Goal: Task Accomplishment & Management: Use online tool/utility

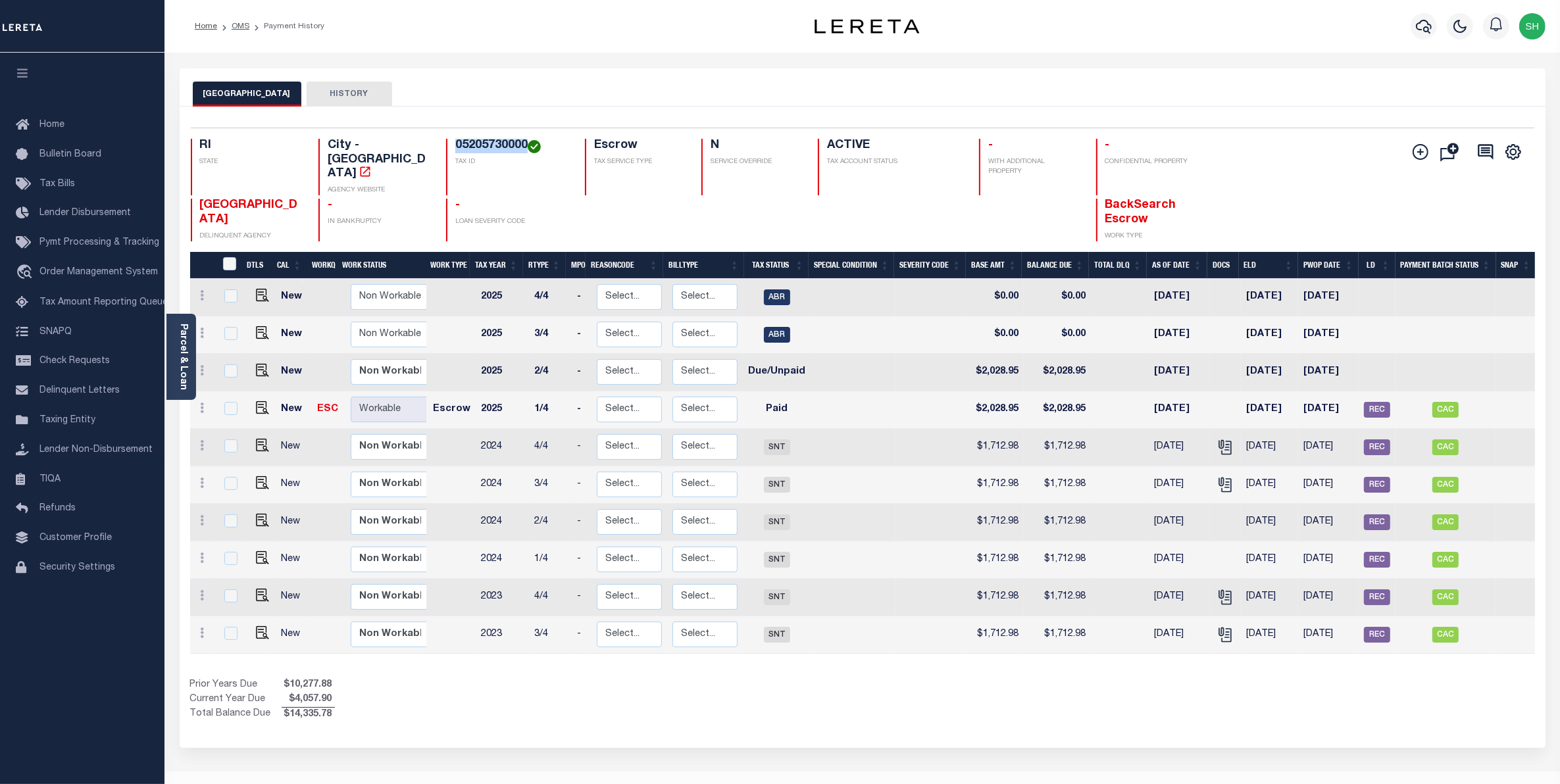
drag, startPoint x: 525, startPoint y: 141, endPoint x: 457, endPoint y: 136, distance: 68.2
click at [457, 136] on div "Selected 10 Results 1 Items per page 25 50 100 RI STATE City - RI AGENCY WEBSIT…" at bounding box center [862, 185] width 1365 height 114
copy h4 "05205730000"
click at [189, 329] on div "Parcel & Loan" at bounding box center [181, 357] width 30 height 86
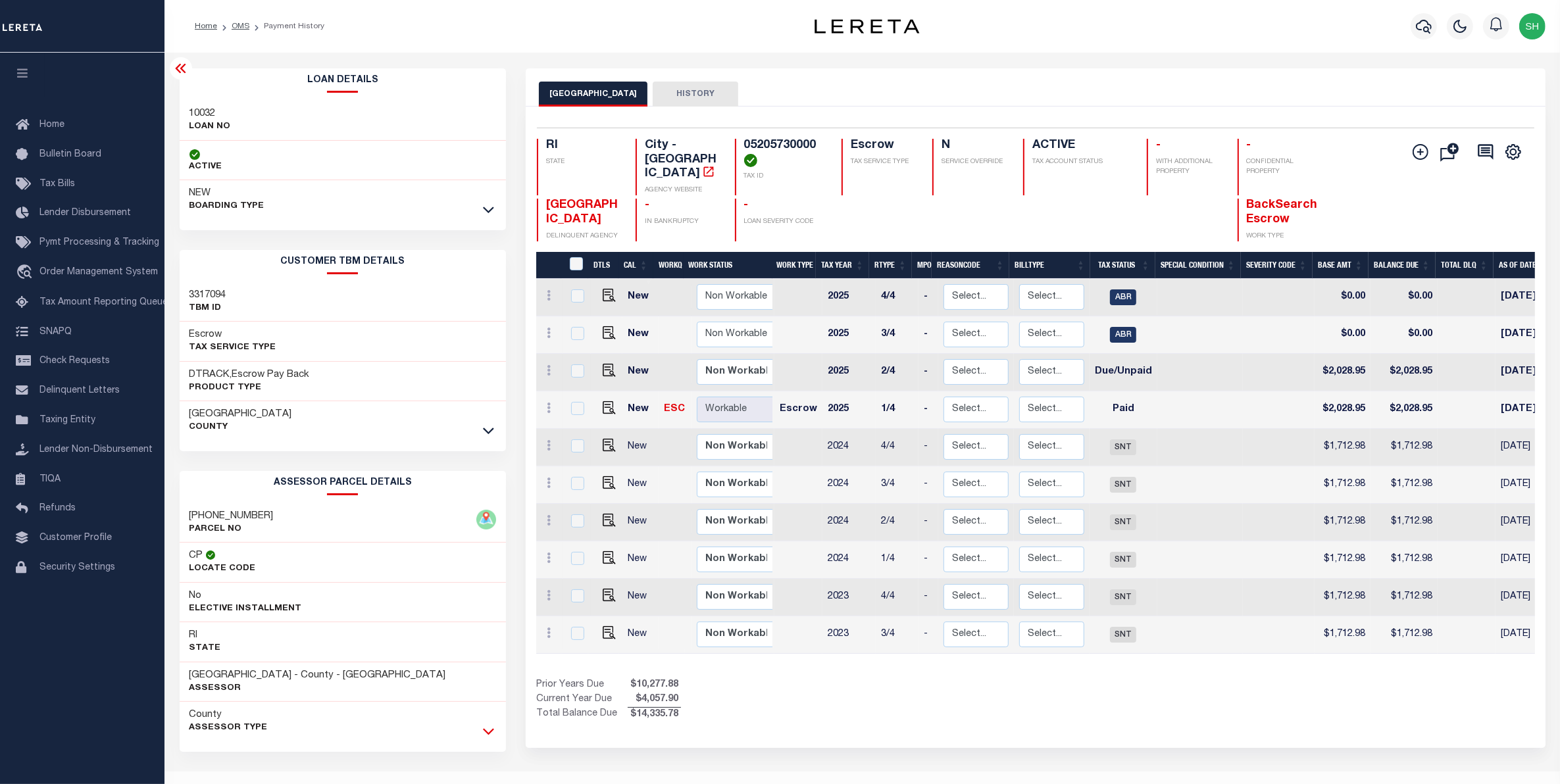
click at [484, 735] on icon at bounding box center [488, 731] width 11 height 14
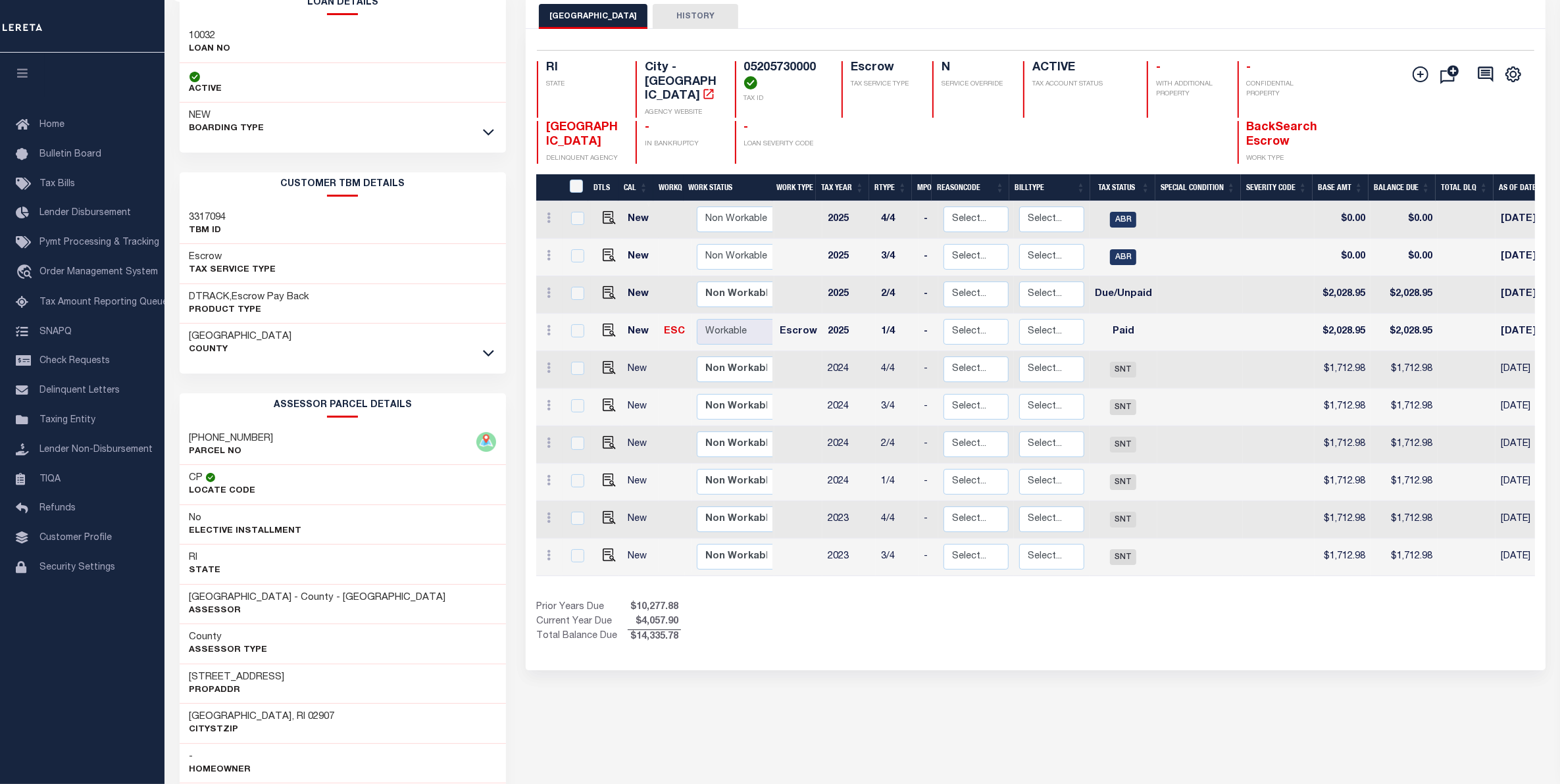
scroll to position [82, 0]
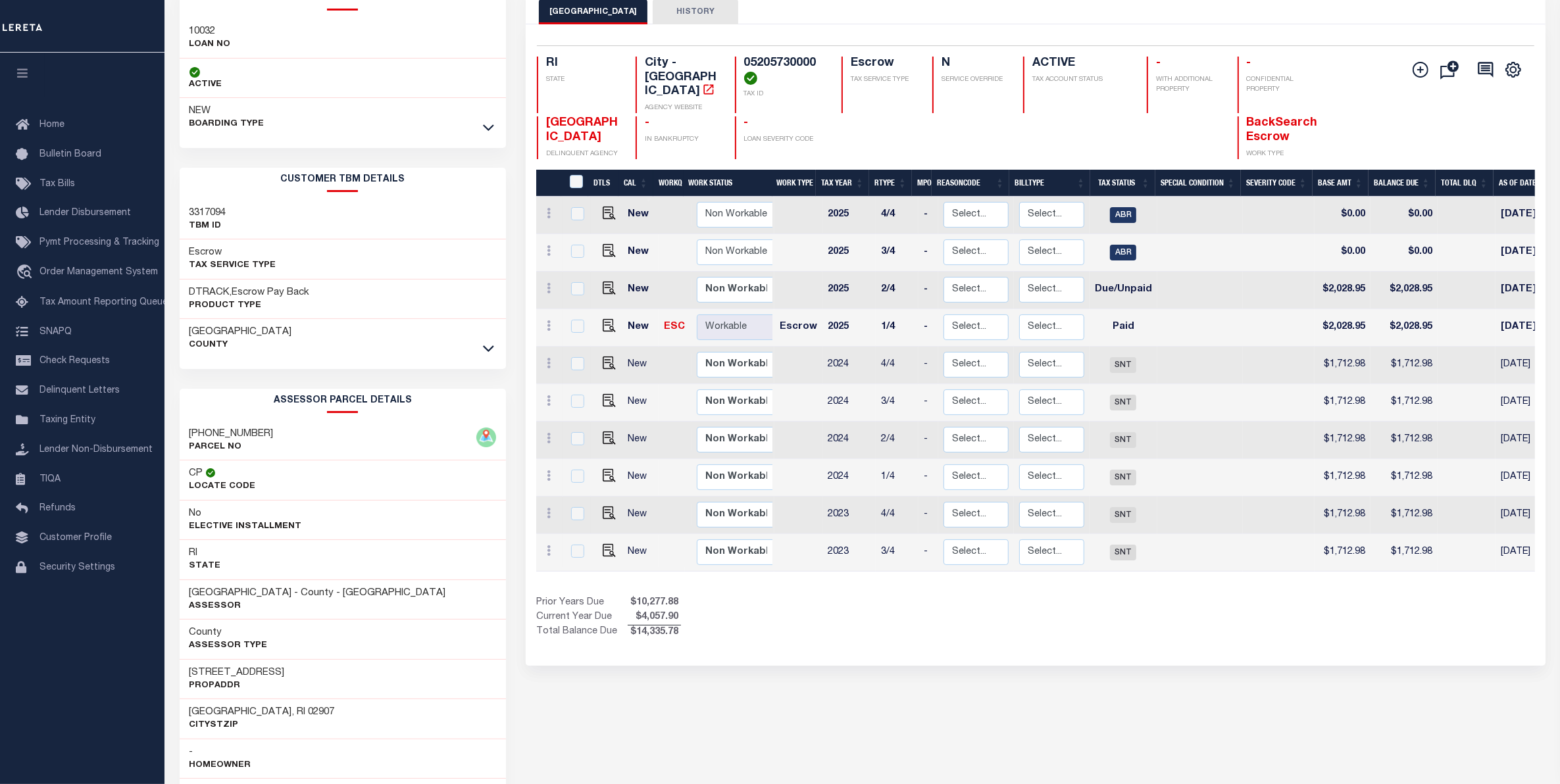
click at [265, 431] on div "052-0573-0000 PARCEL NO" at bounding box center [343, 440] width 327 height 40
drag, startPoint x: 262, startPoint y: 433, endPoint x: 181, endPoint y: 429, distance: 81.1
click at [181, 429] on div "052-0573-0000 PARCEL NO" at bounding box center [343, 440] width 327 height 40
copy h3 "052-0573-0000"
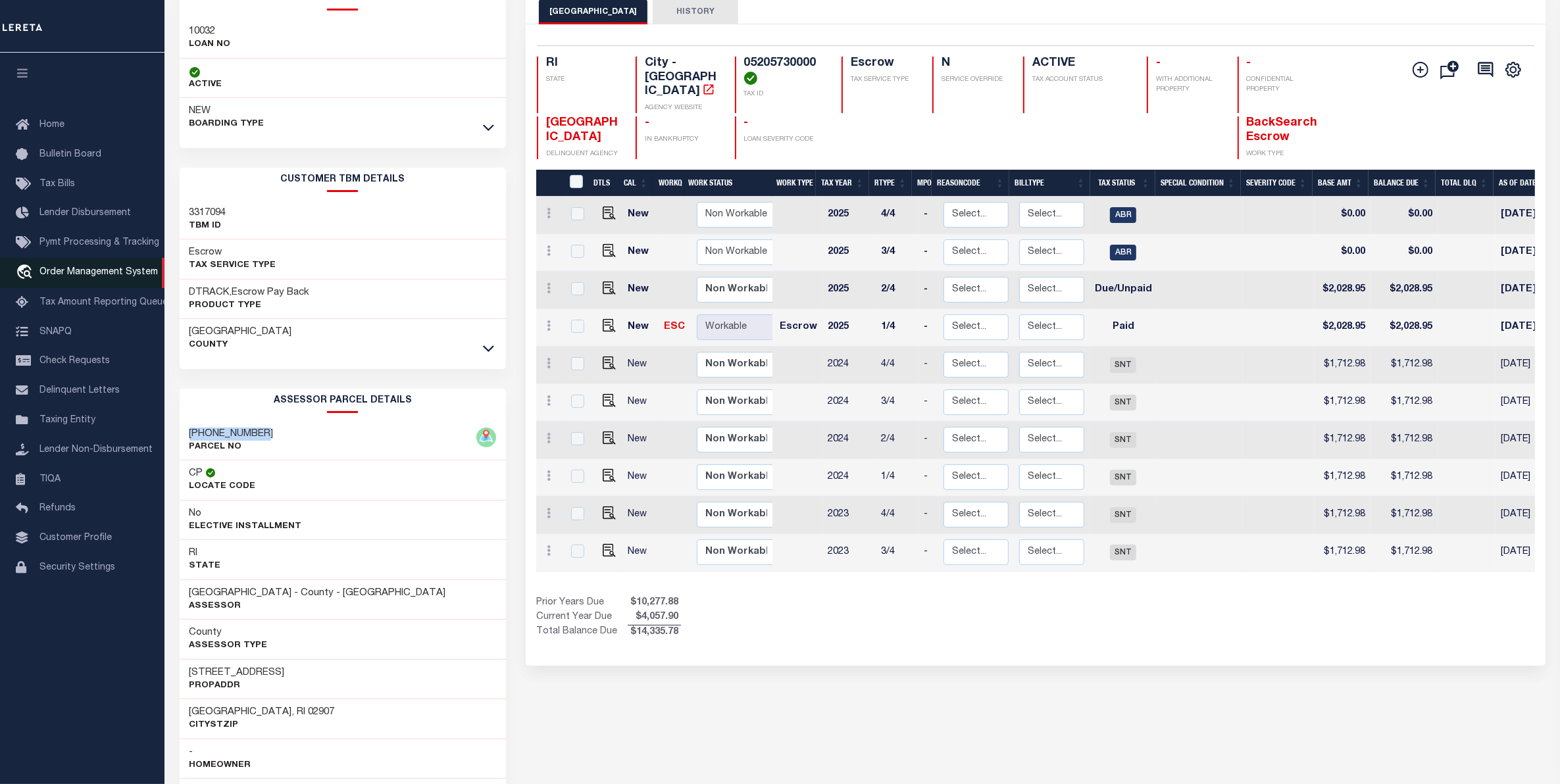
click at [108, 270] on span "Order Management System" at bounding box center [99, 272] width 119 height 9
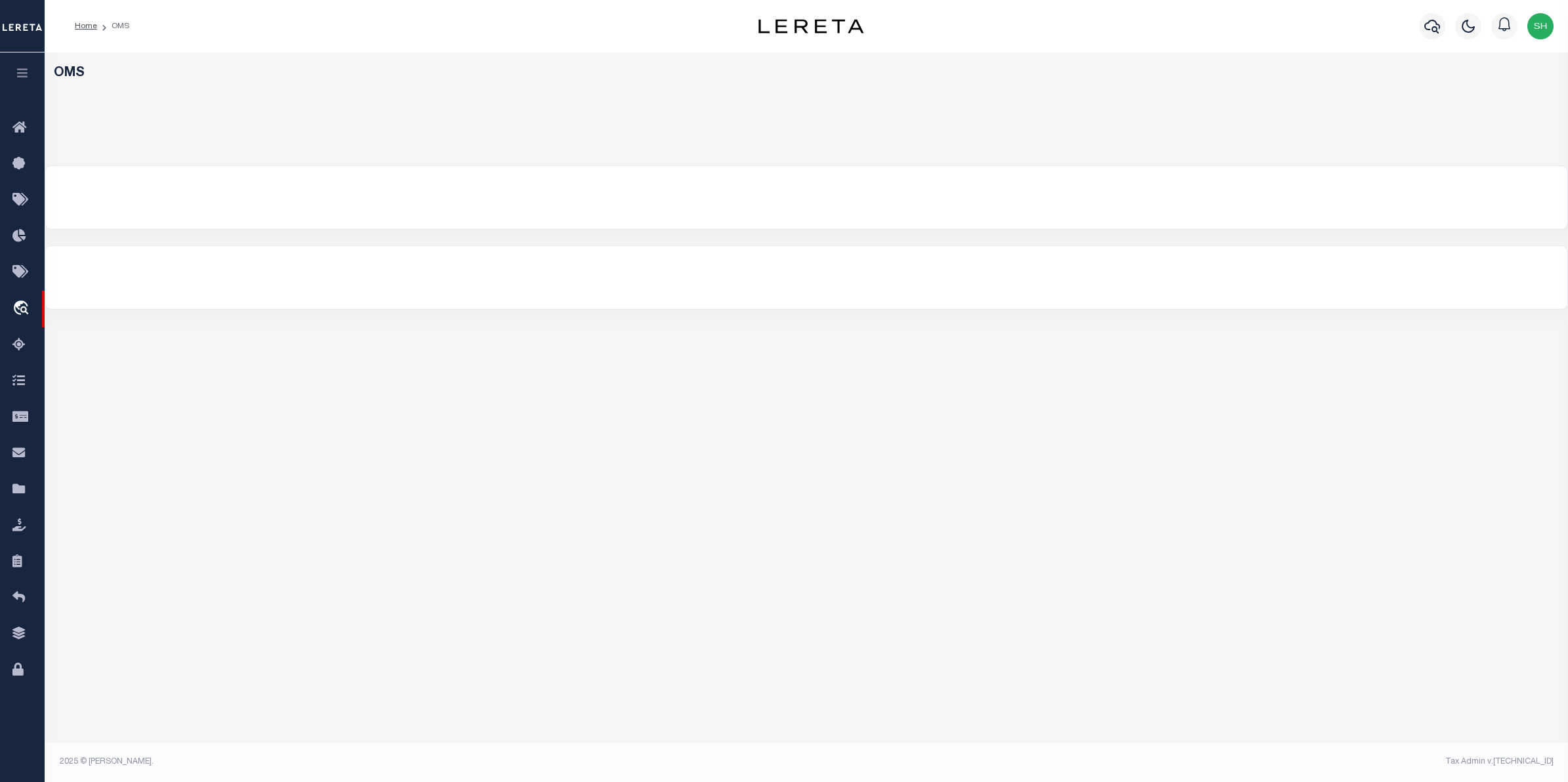
select select "200"
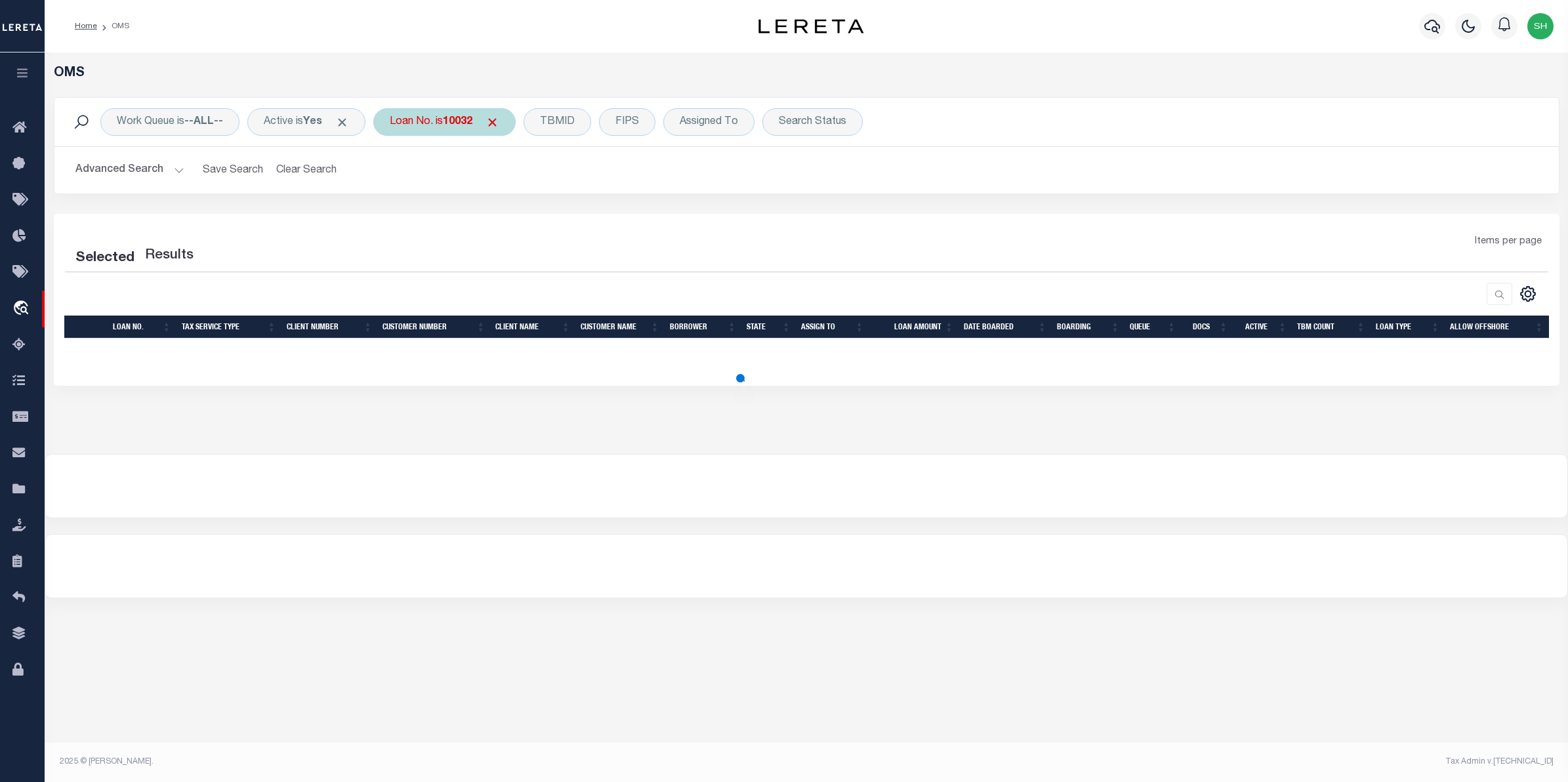
select select "200"
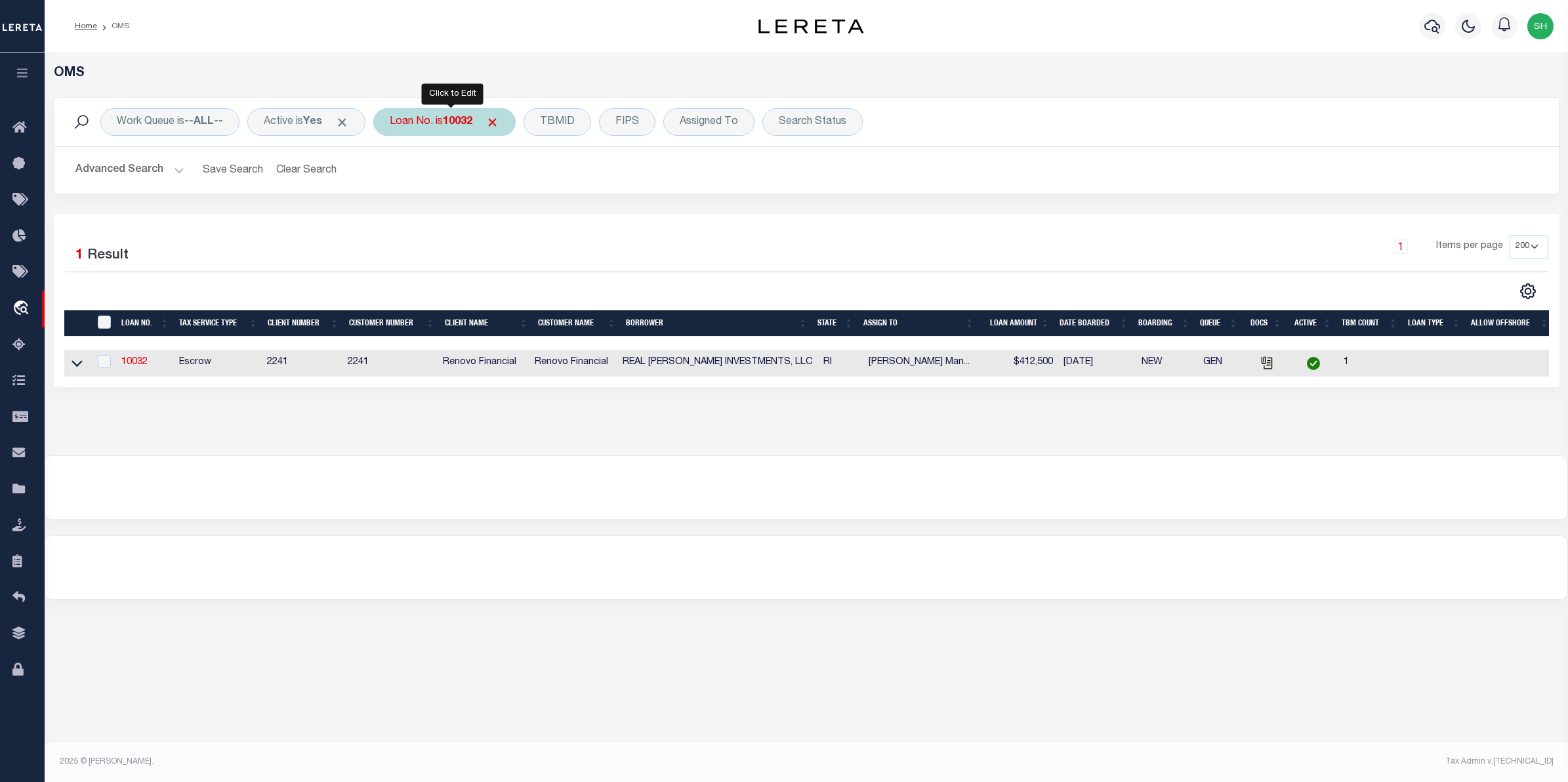
click at [435, 117] on div "Loan No. is 10032" at bounding box center [445, 122] width 142 height 28
type input "10022546"
click at [568, 218] on input "Apply" at bounding box center [564, 214] width 39 height 22
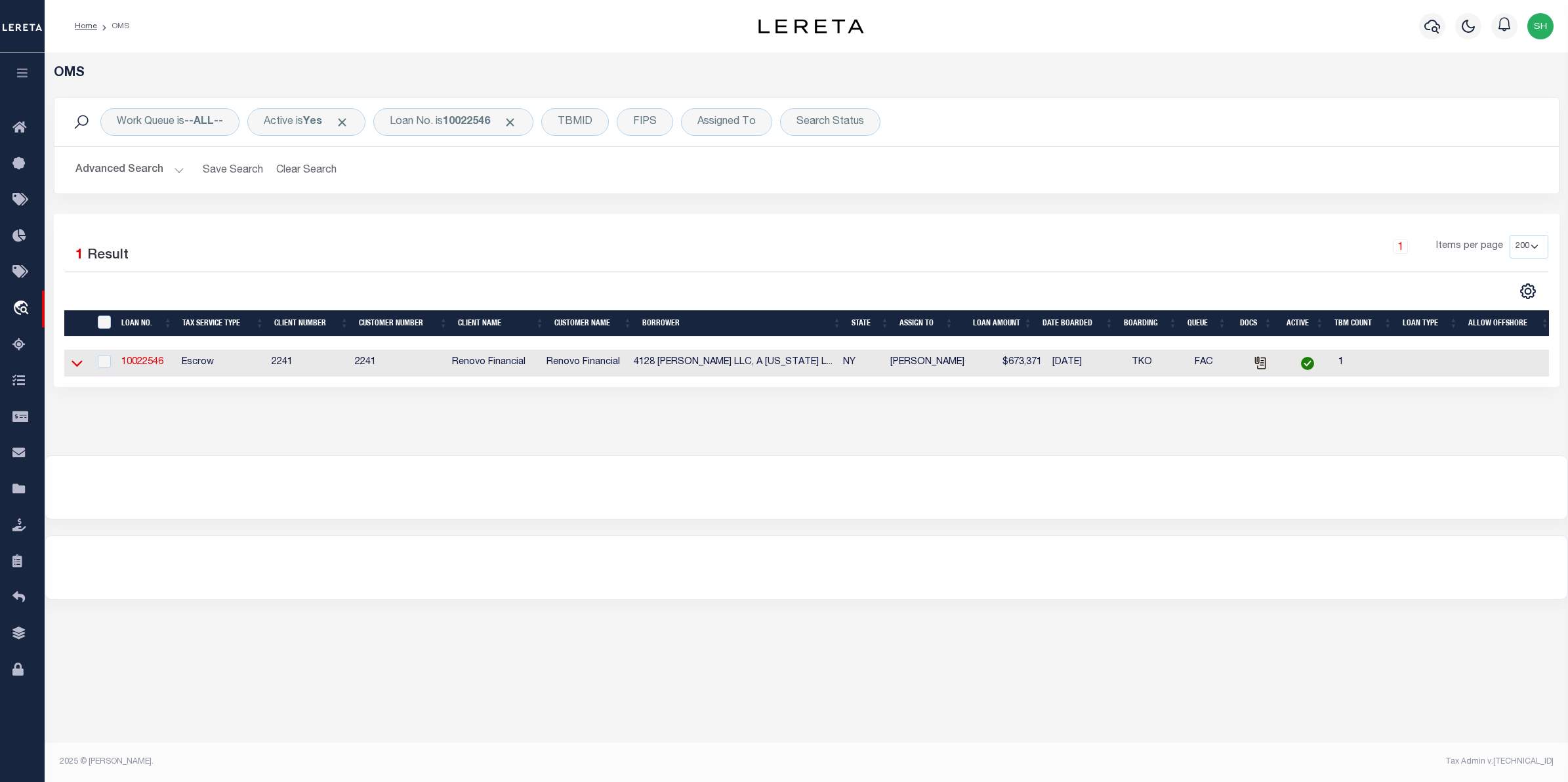
click at [76, 368] on icon at bounding box center [77, 363] width 11 height 14
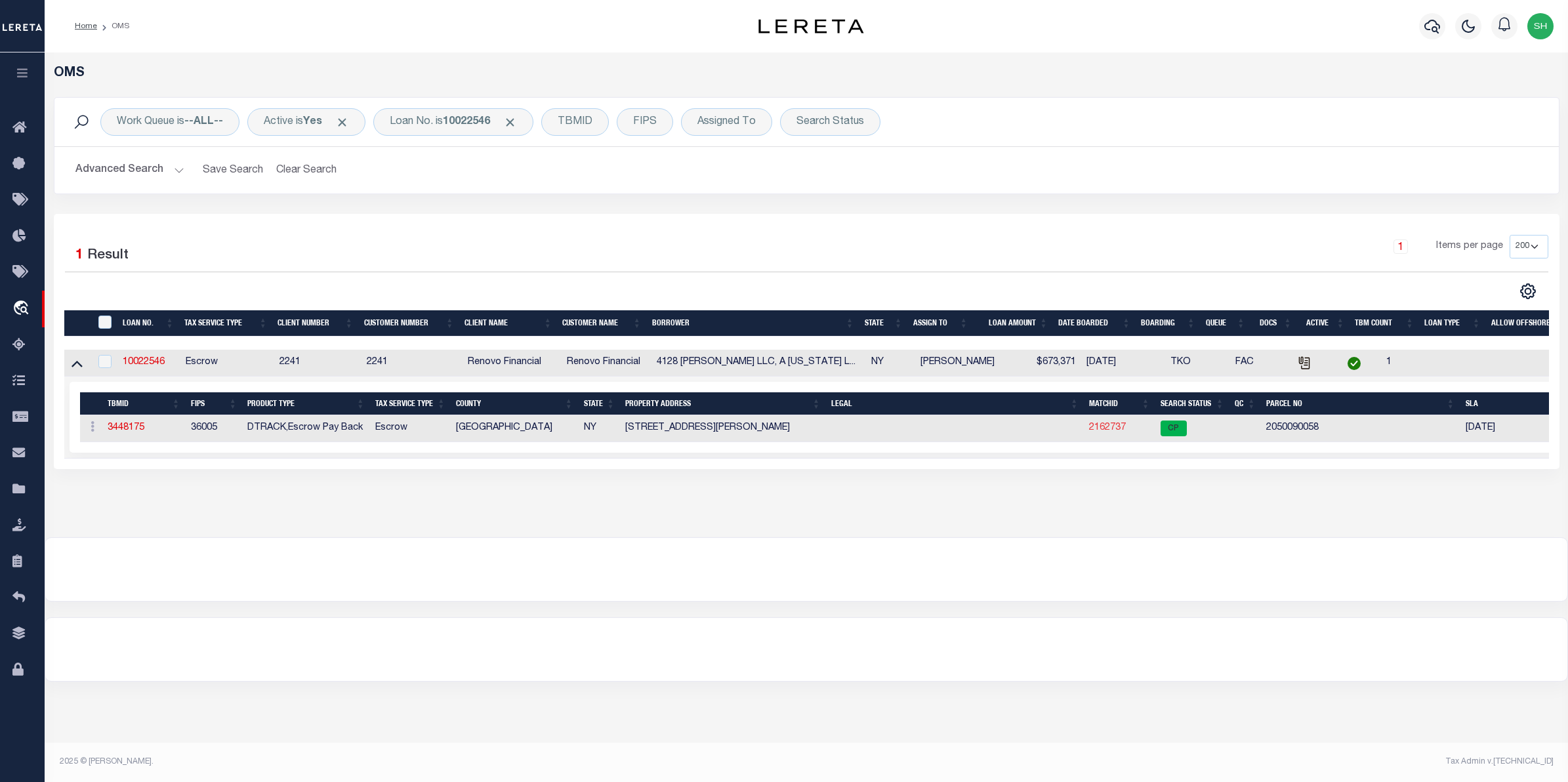
click at [1096, 431] on link "2162737" at bounding box center [1108, 428] width 37 height 9
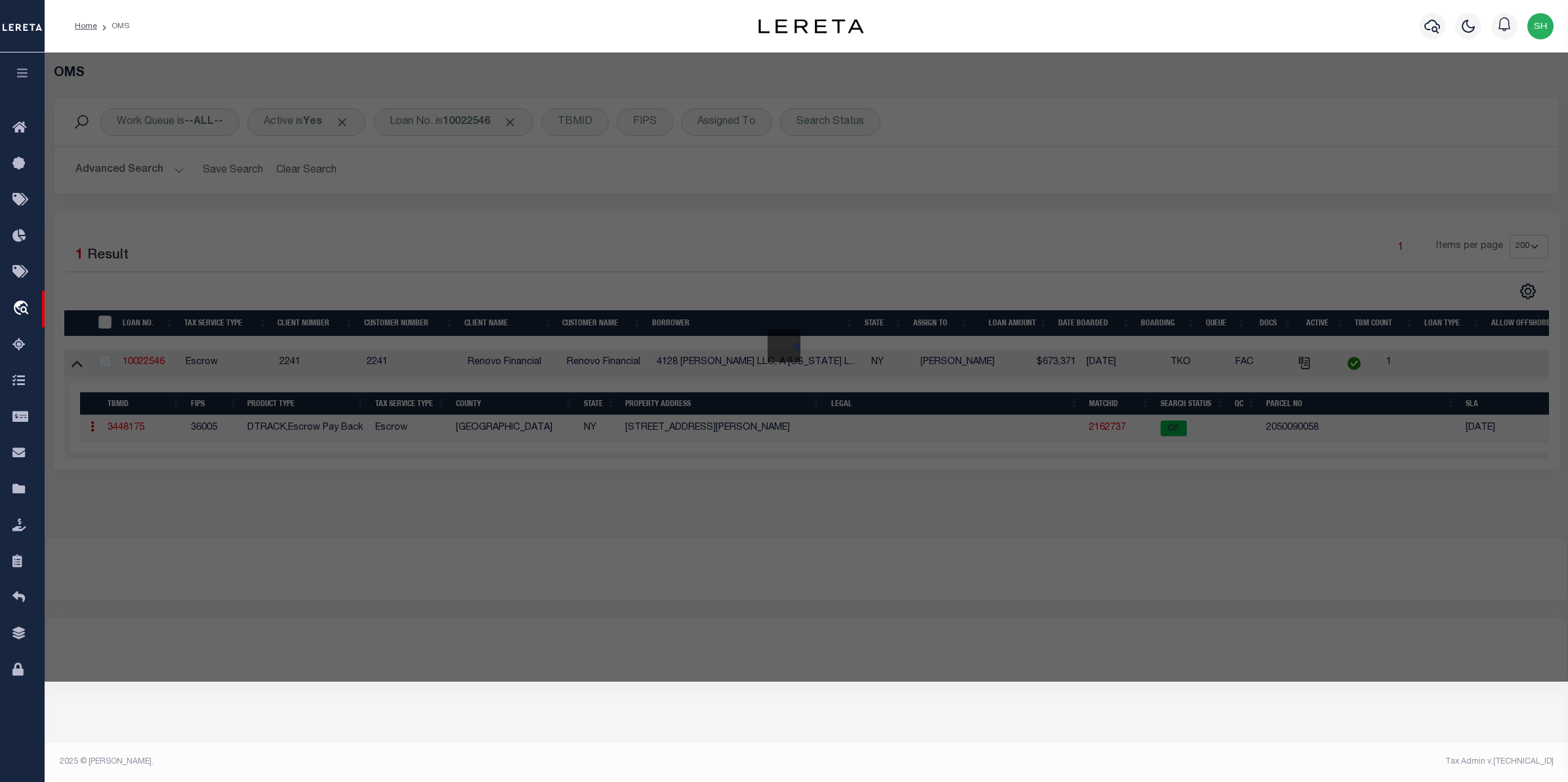
checkbox input "false"
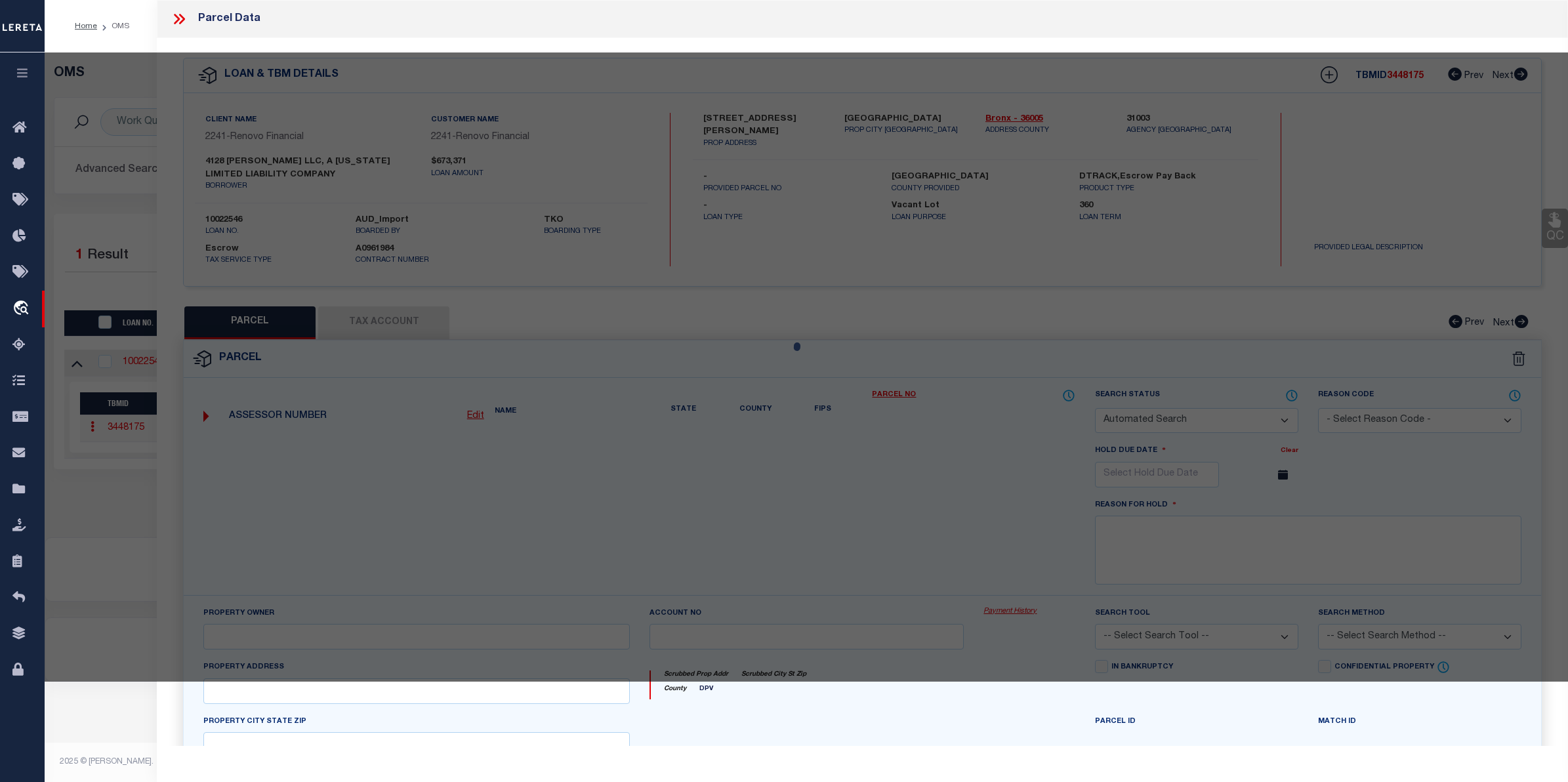
select select "CP"
type input "4128 [PERSON_NAME] LLC"
select select "AGW"
select select
type input "[STREET_ADDRESS][PERSON_NAME]"
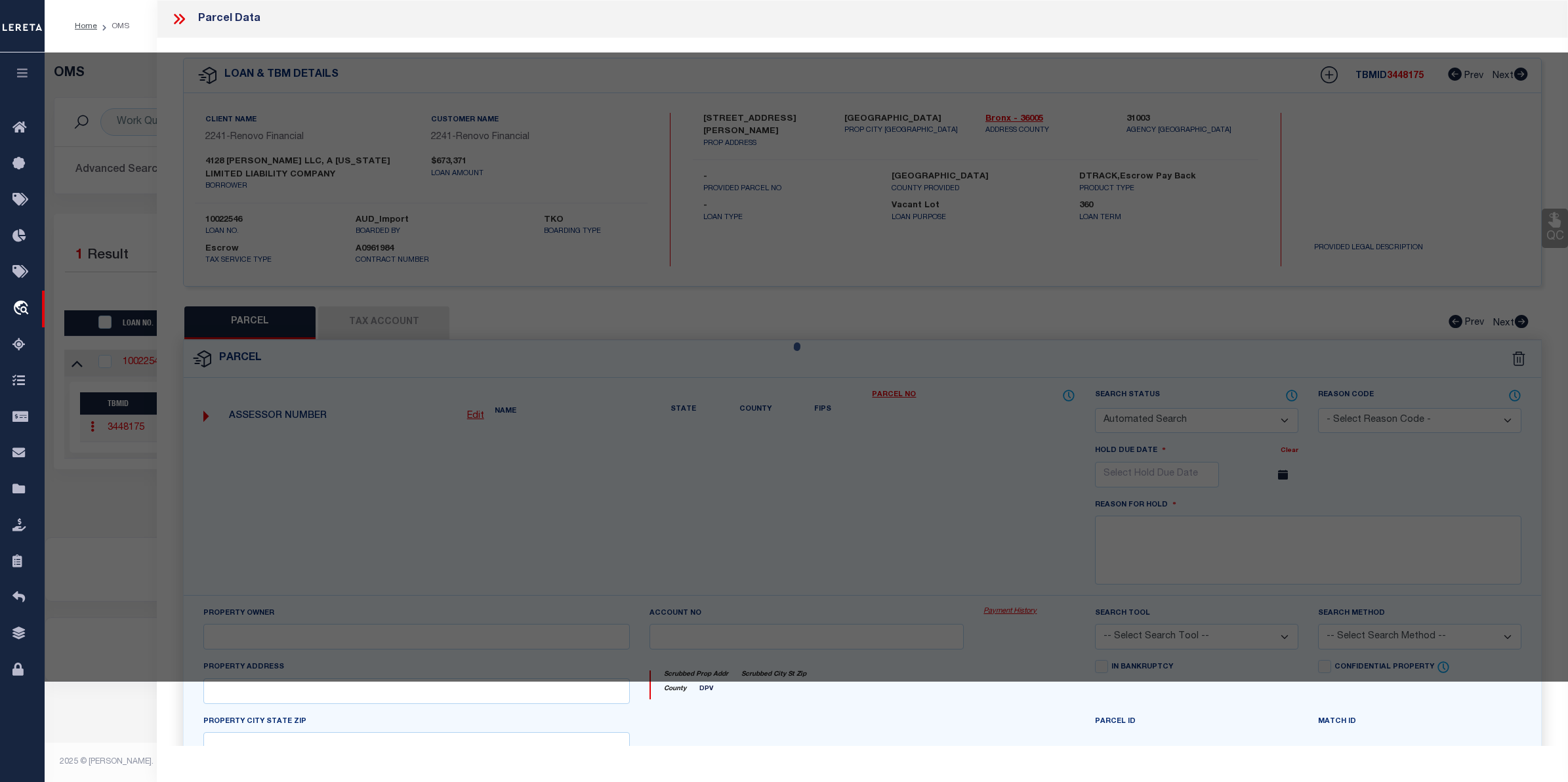
checkbox input "false"
type input "[GEOGRAPHIC_DATA]"
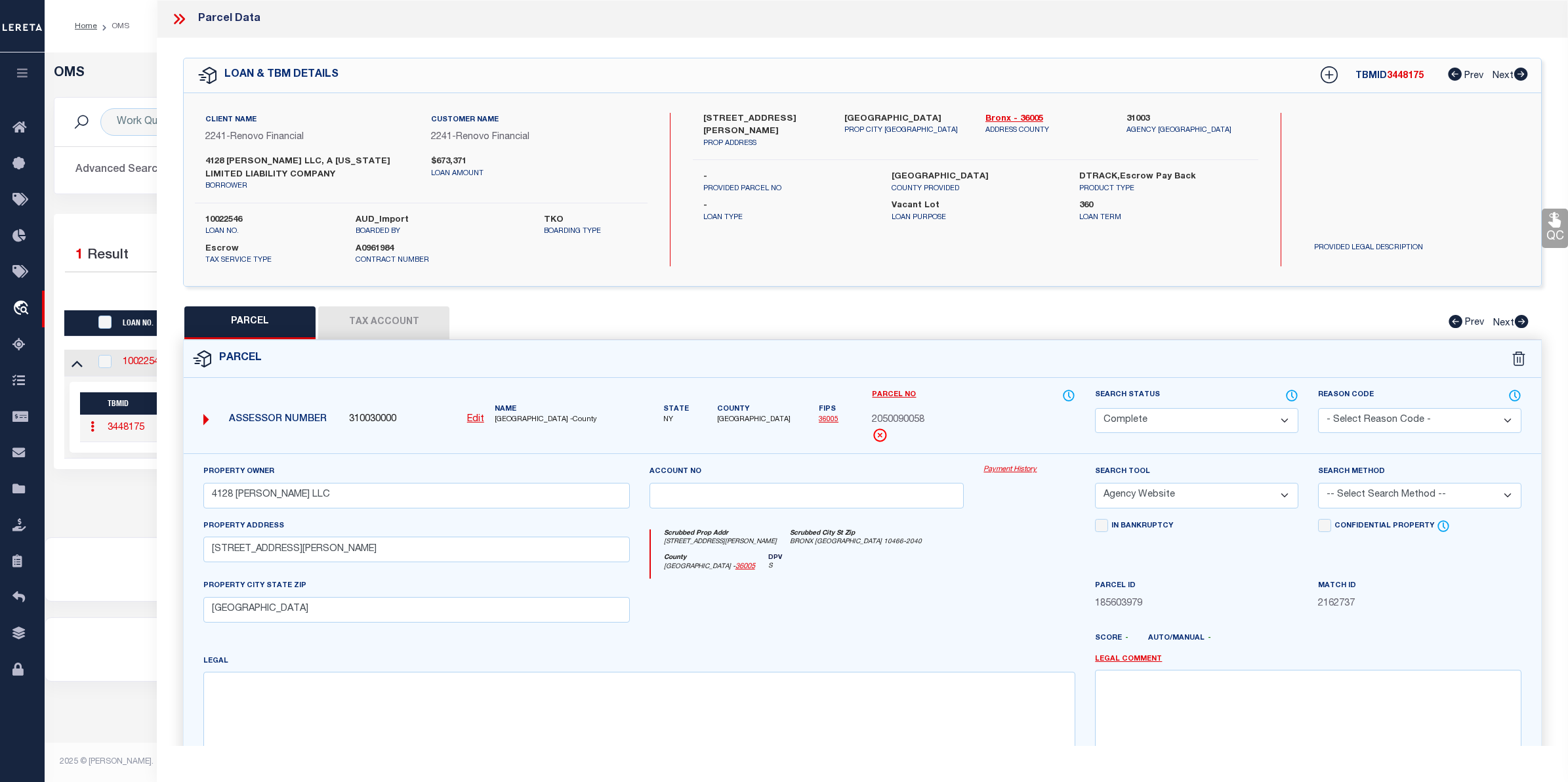
click at [1029, 471] on link "Payment History" at bounding box center [1029, 470] width 92 height 11
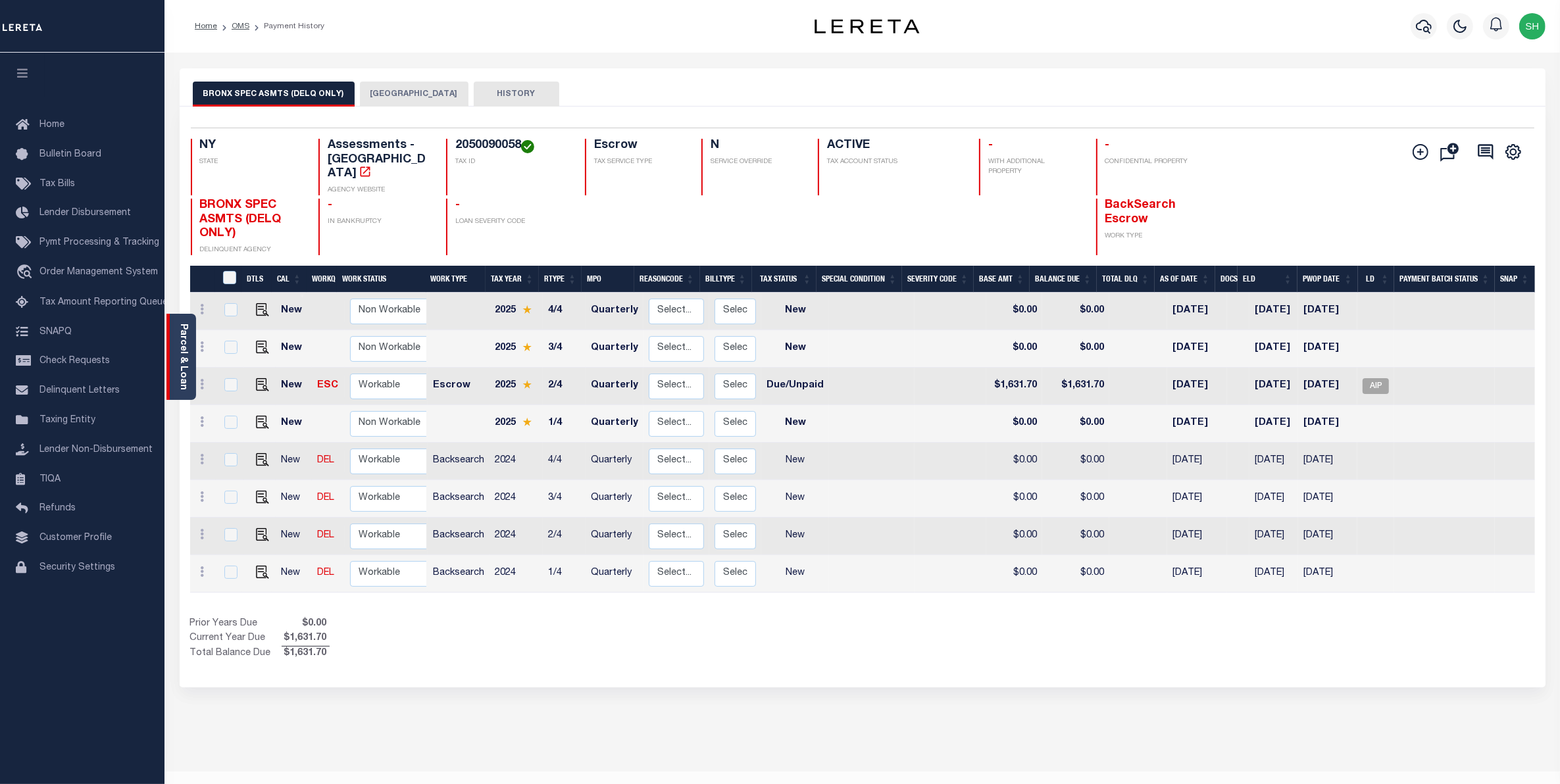
click at [189, 346] on div "Parcel & Loan" at bounding box center [181, 357] width 30 height 86
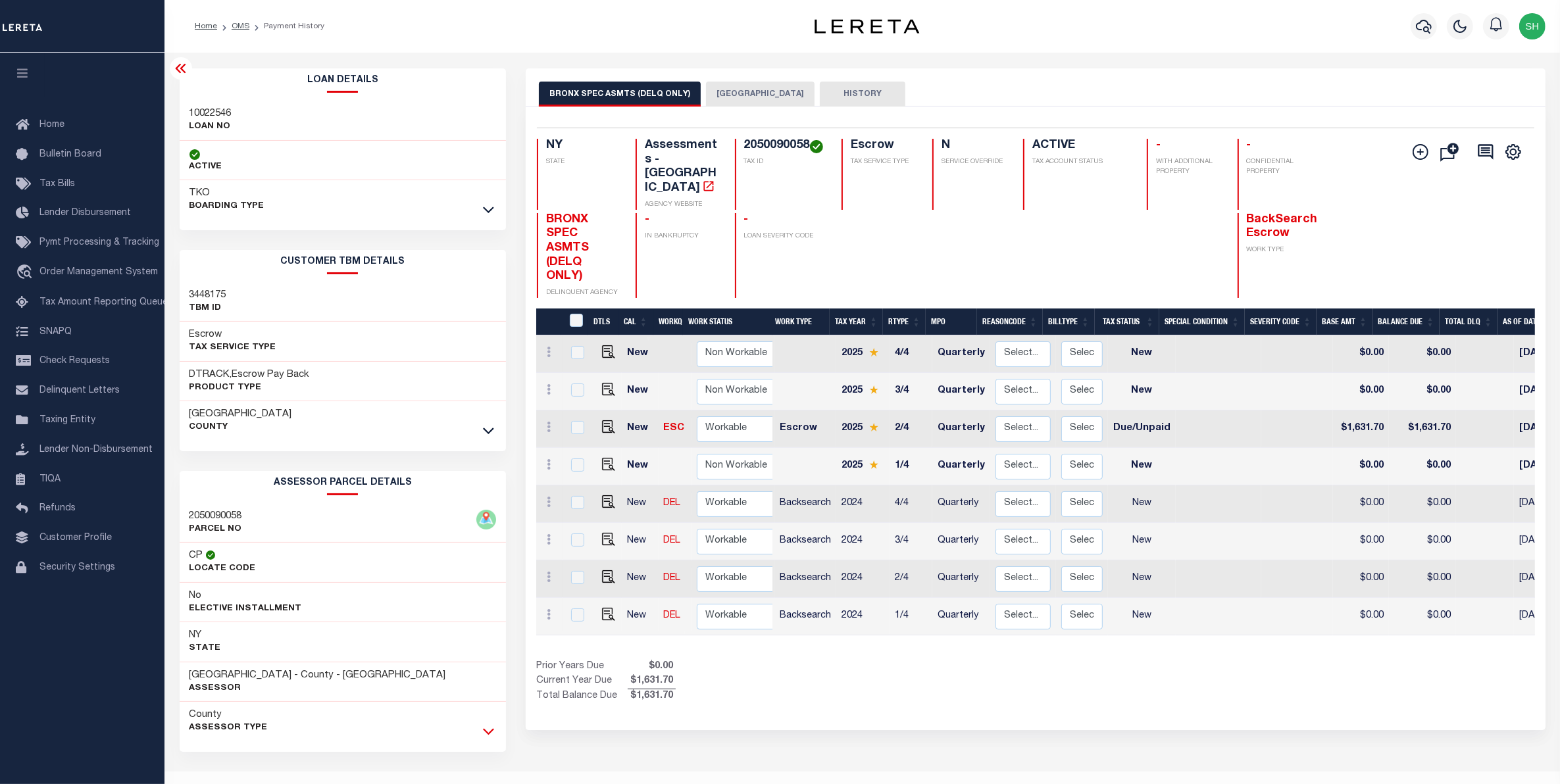
click at [487, 735] on icon at bounding box center [488, 732] width 11 height 7
